Goal: Information Seeking & Learning: Learn about a topic

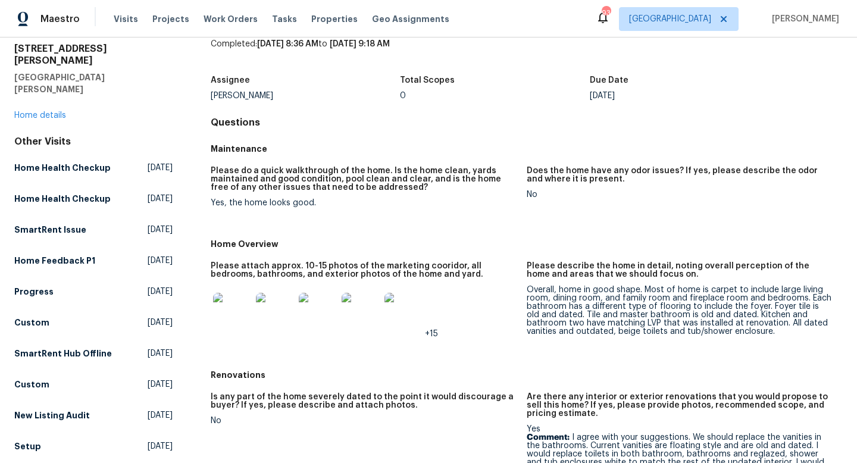
scroll to position [60, 0]
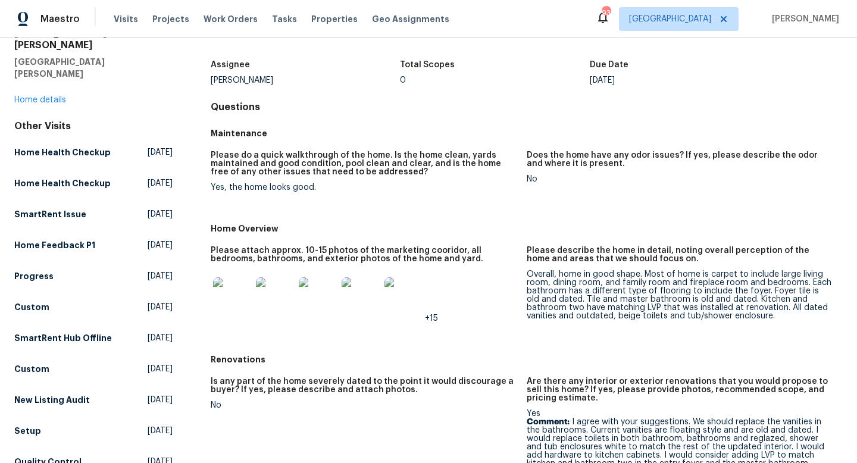
click at [231, 302] on img at bounding box center [232, 296] width 38 height 38
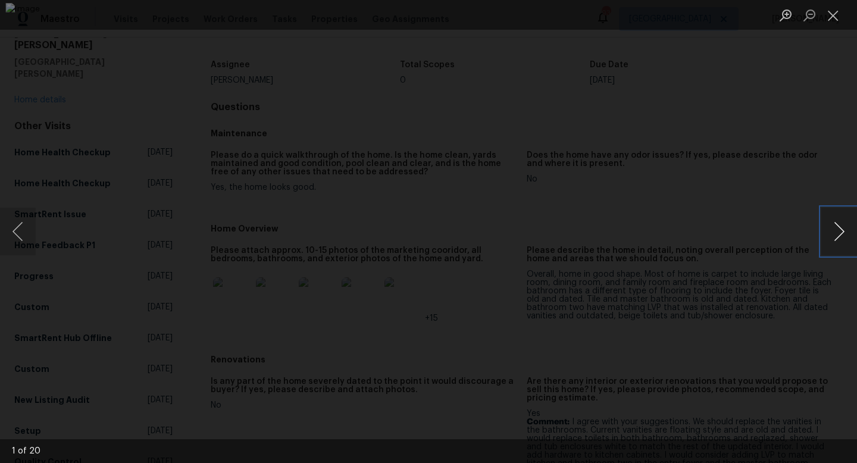
click at [836, 230] on button "Next image" at bounding box center [839, 232] width 36 height 48
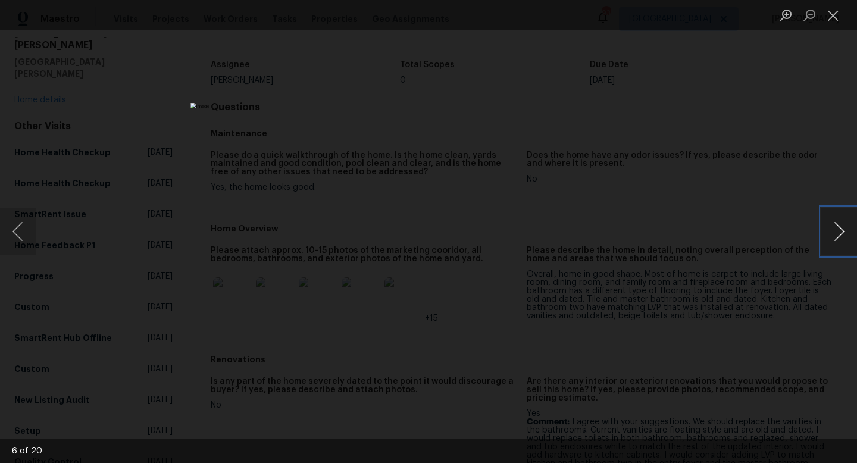
click at [836, 230] on button "Next image" at bounding box center [839, 232] width 36 height 48
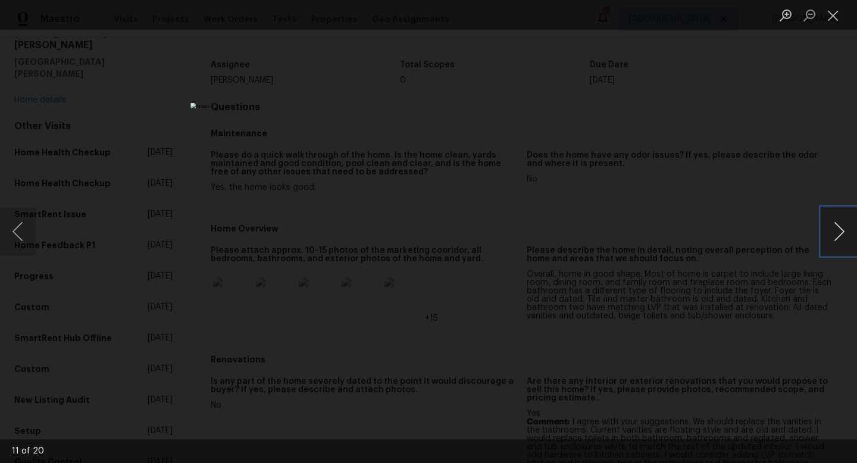
click at [836, 230] on button "Next image" at bounding box center [839, 232] width 36 height 48
click at [836, 231] on button "Next image" at bounding box center [839, 232] width 36 height 48
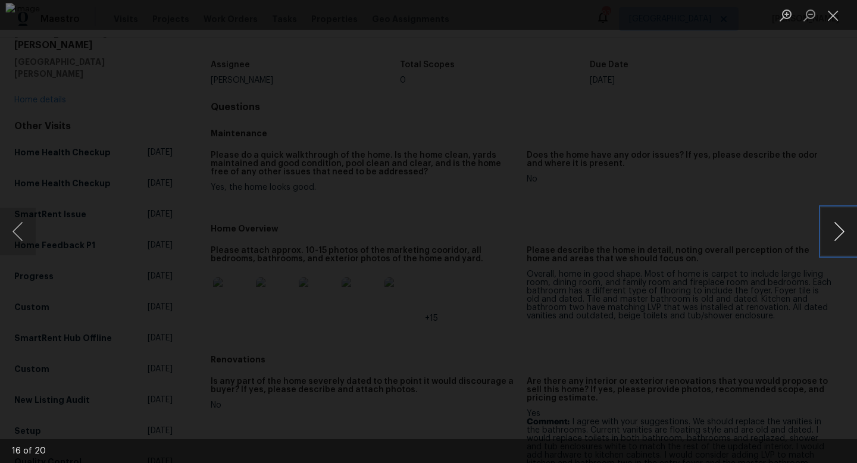
click at [836, 231] on button "Next image" at bounding box center [839, 232] width 36 height 48
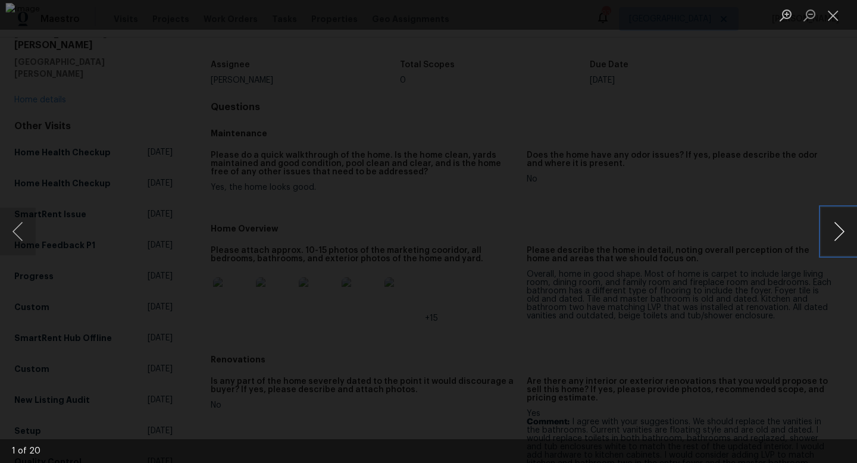
click at [836, 231] on button "Next image" at bounding box center [839, 232] width 36 height 48
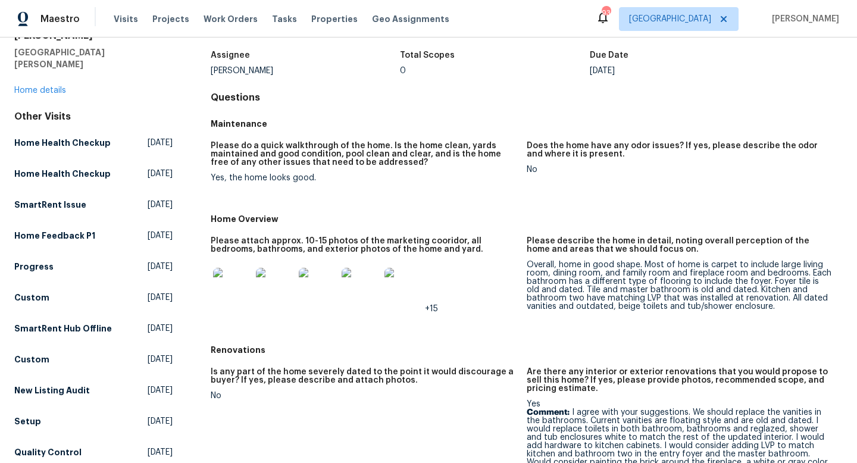
scroll to position [72, 0]
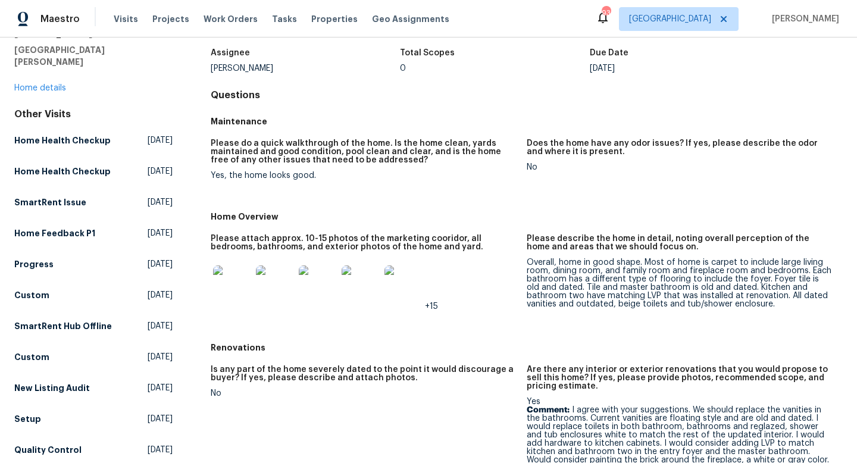
click at [227, 271] on img at bounding box center [232, 284] width 38 height 38
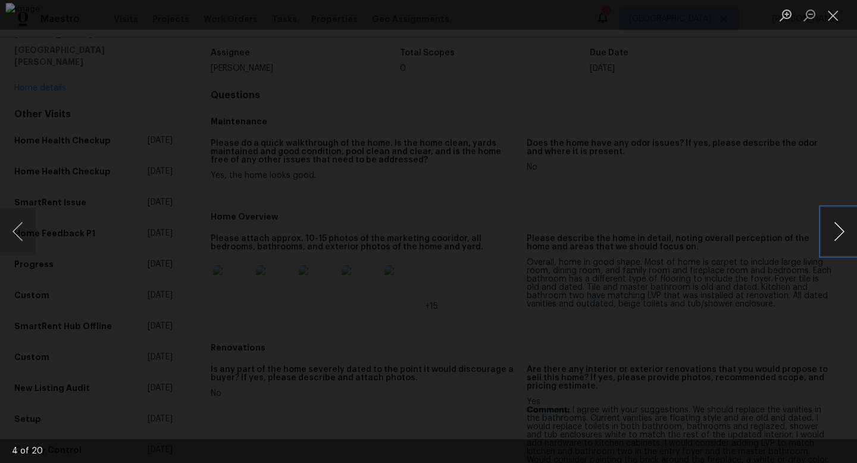
click at [829, 218] on button "Next image" at bounding box center [839, 232] width 36 height 48
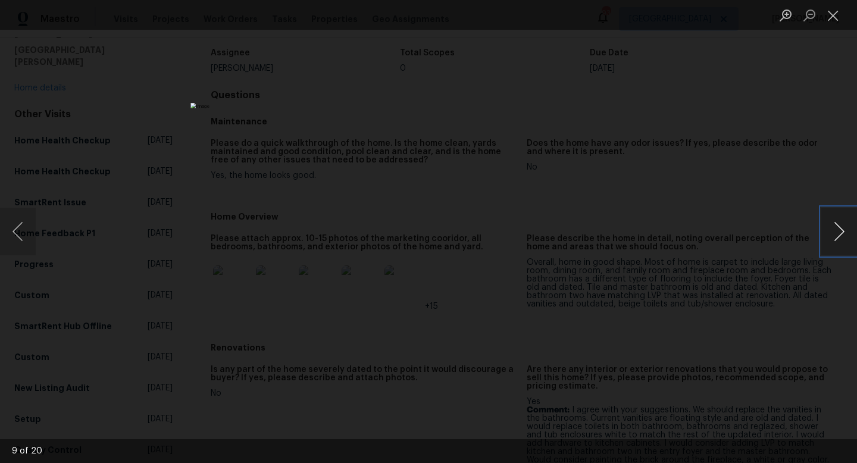
click at [829, 218] on button "Next image" at bounding box center [839, 232] width 36 height 48
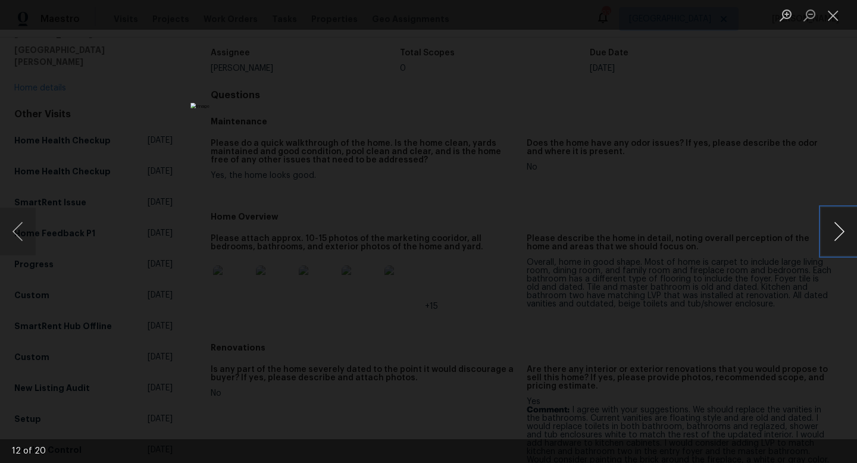
click at [829, 218] on button "Next image" at bounding box center [839, 232] width 36 height 48
click at [17, 227] on button "Previous image" at bounding box center [18, 232] width 36 height 48
